Goal: Check status: Check status

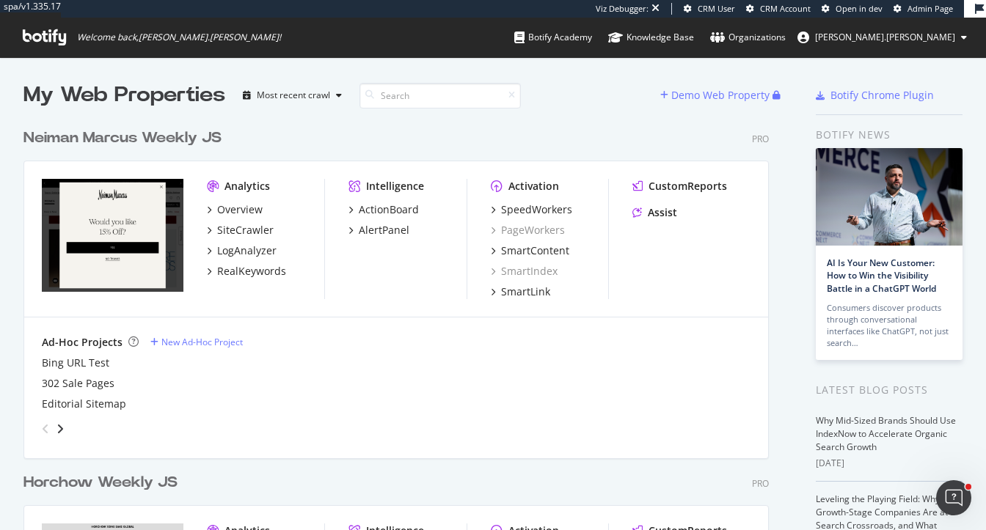
click at [114, 128] on div "Neiman Marcus Weekly JS" at bounding box center [122, 138] width 198 height 21
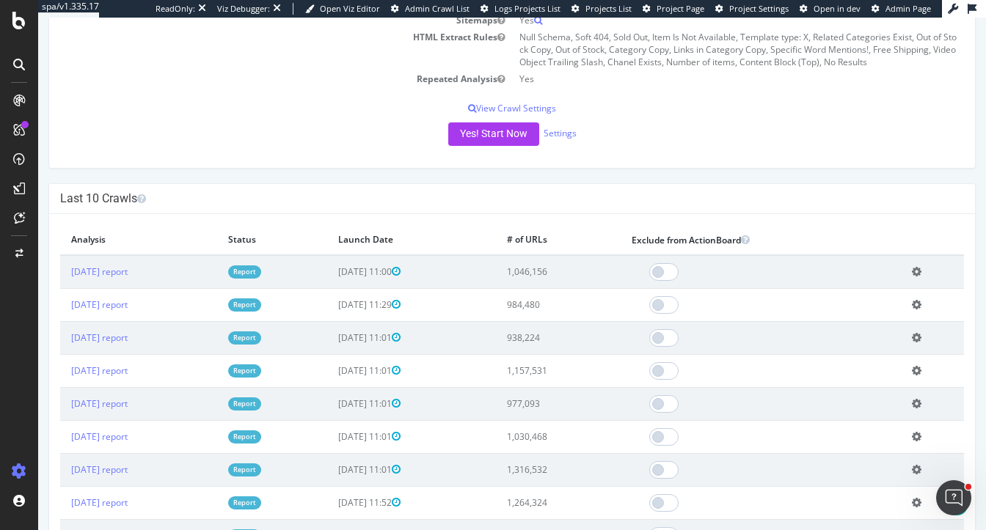
scroll to position [314, 0]
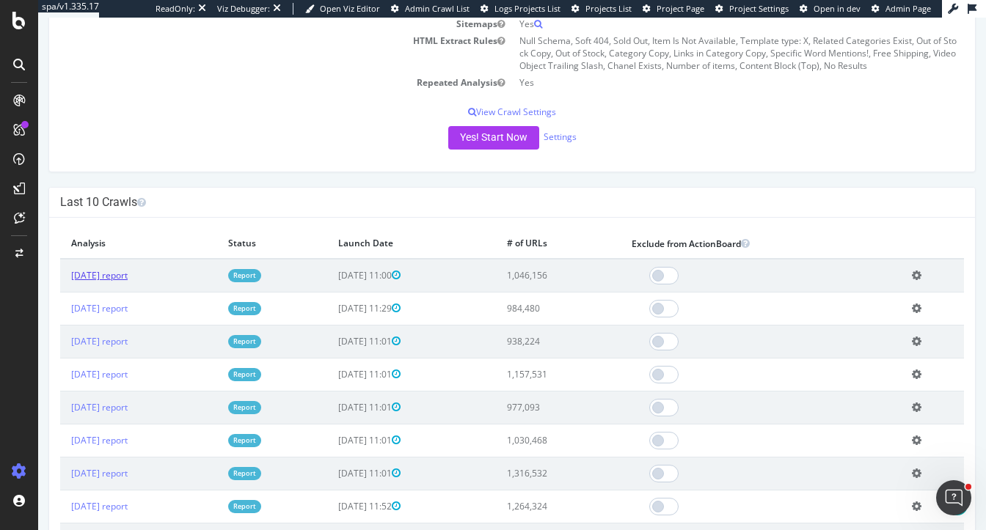
click at [113, 271] on link "[DATE] report" at bounding box center [99, 275] width 56 height 12
